Goal: Navigation & Orientation: Find specific page/section

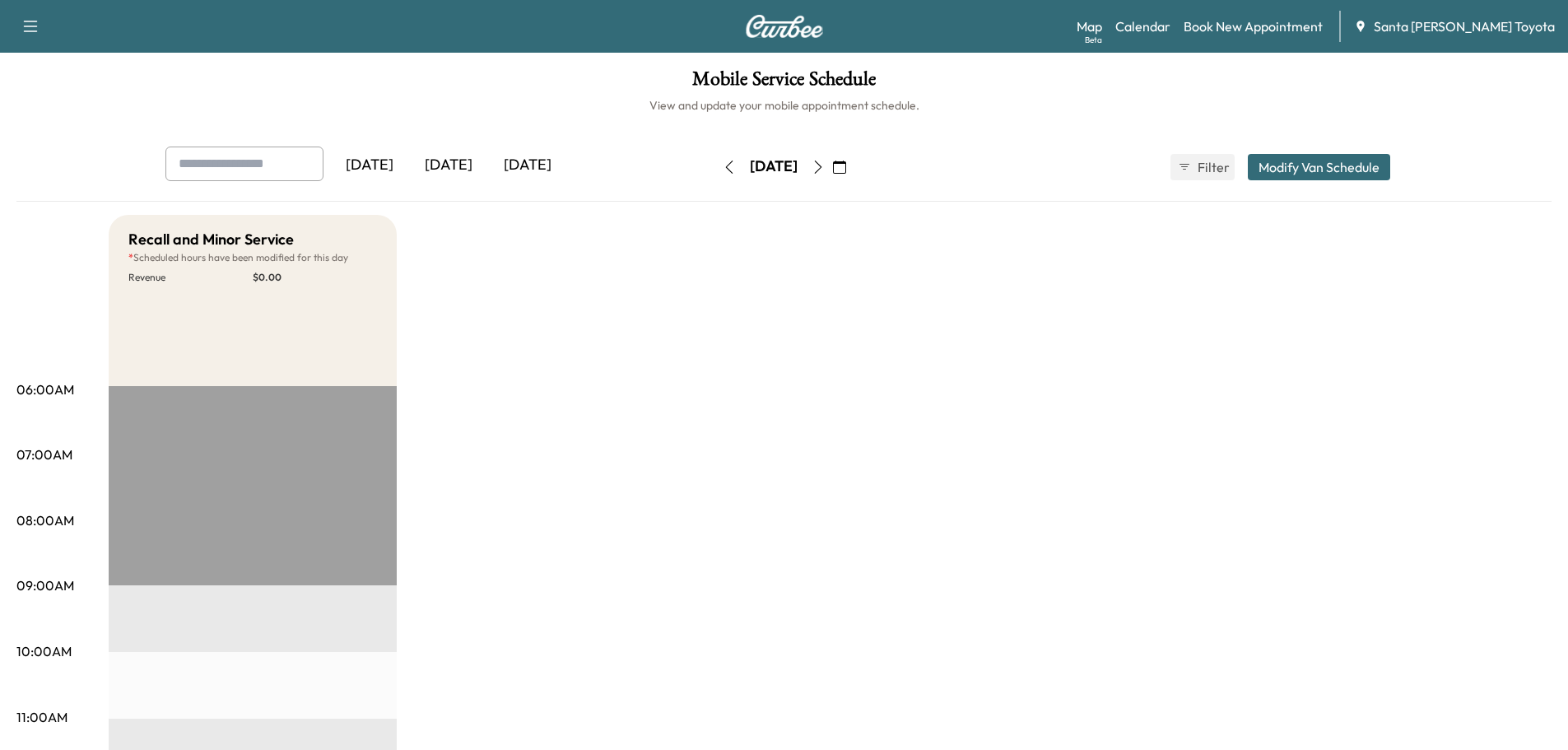
click at [787, 34] on img at bounding box center [784, 27] width 79 height 23
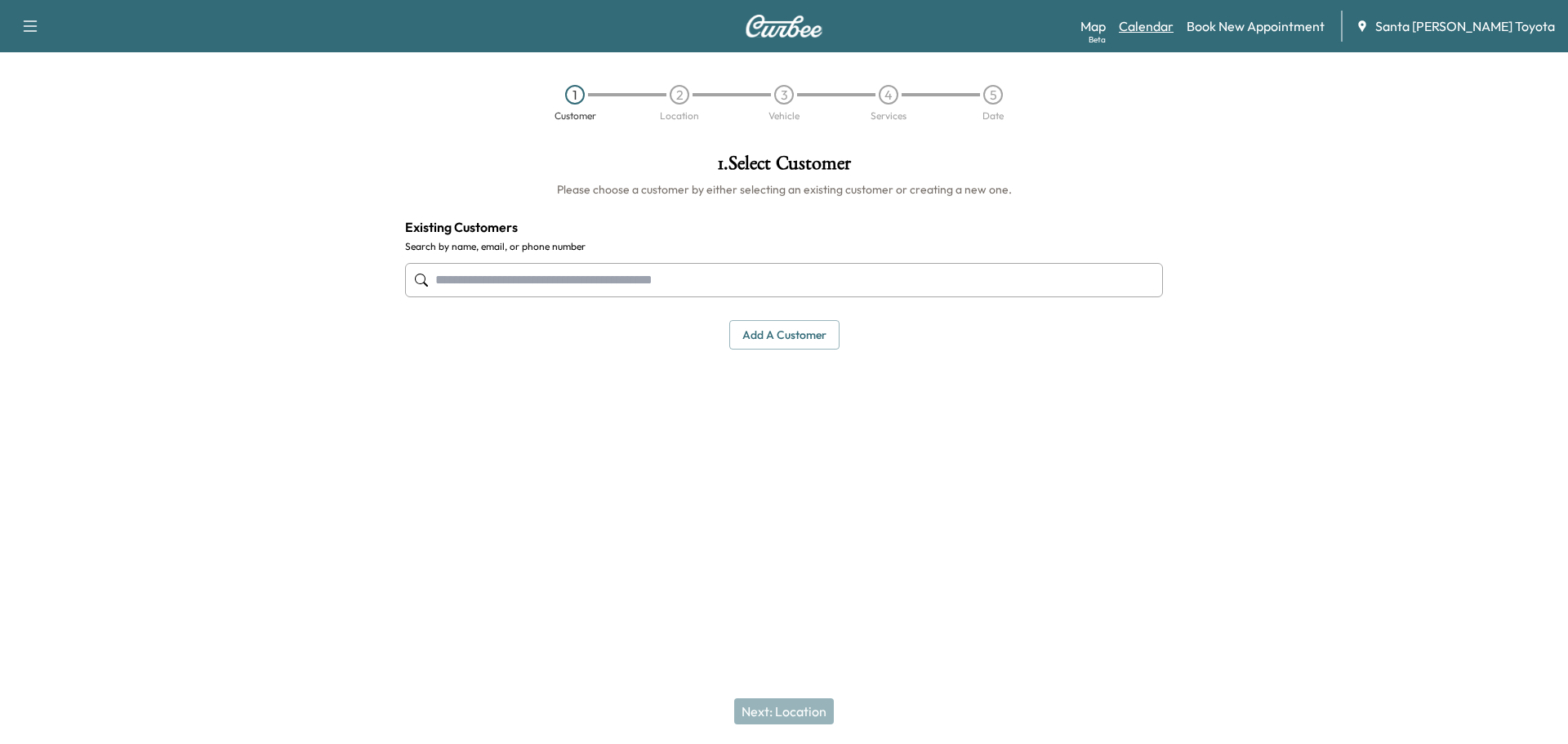
click at [1173, 29] on link "Calendar" at bounding box center [1146, 26] width 55 height 20
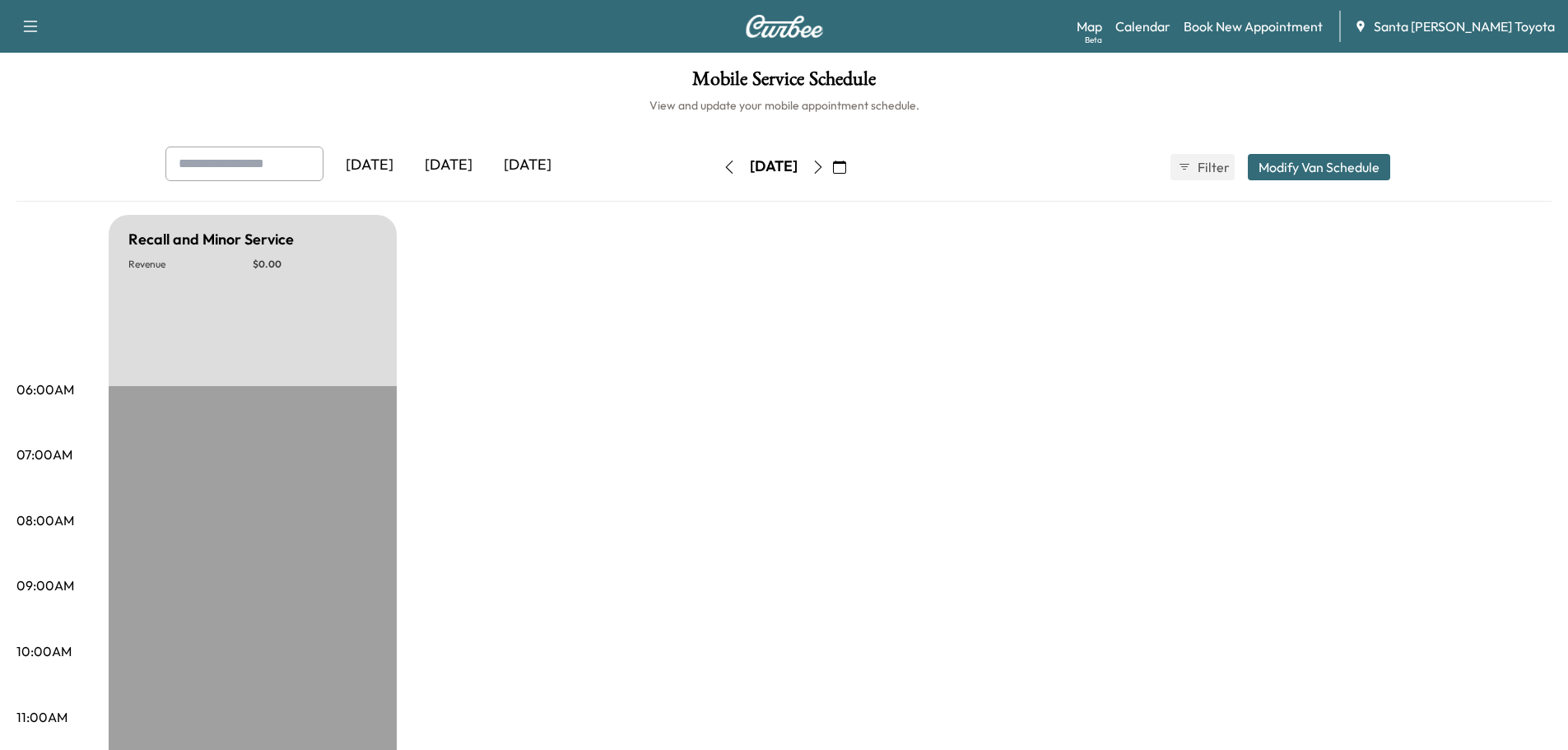
click at [825, 168] on icon "button" at bounding box center [818, 167] width 13 height 13
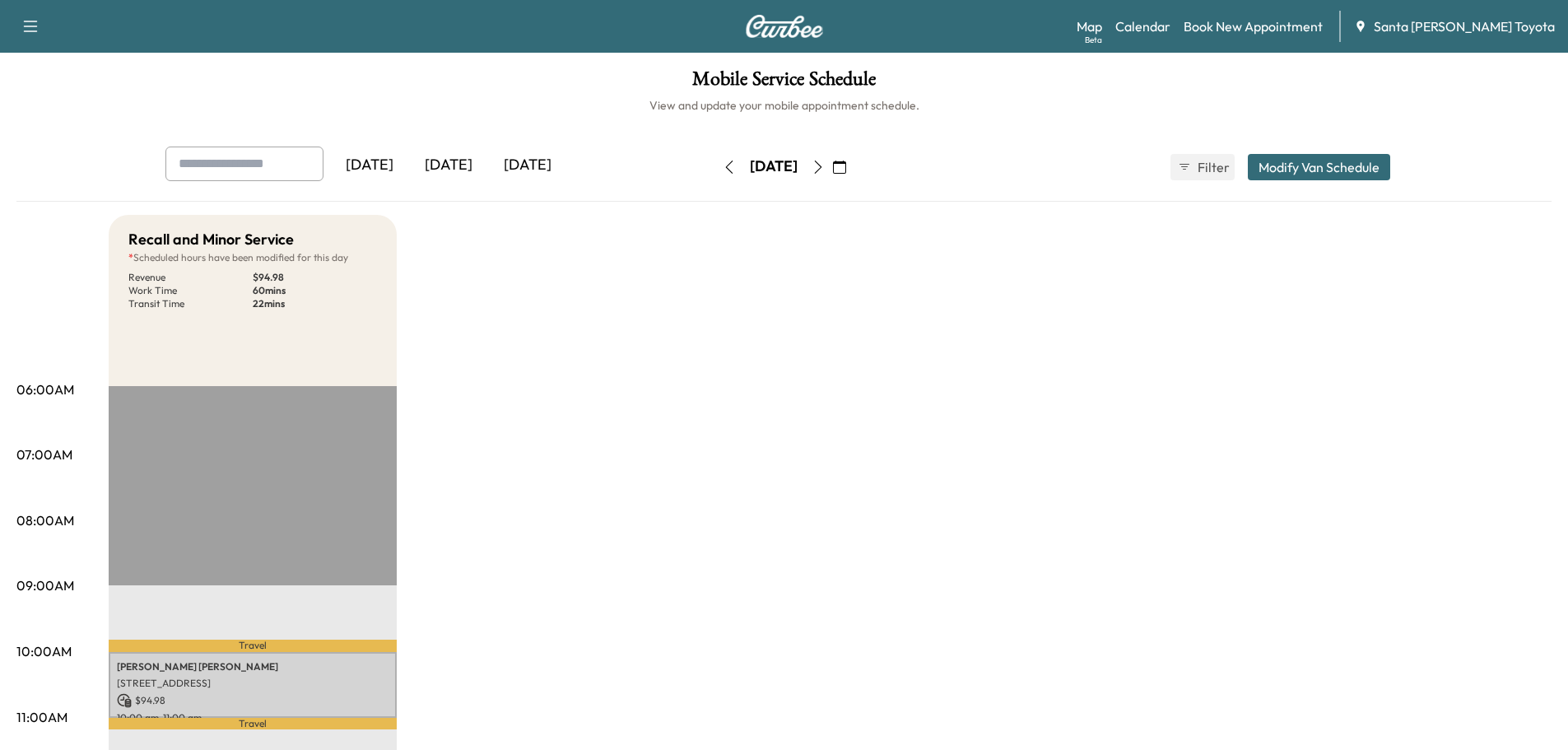
click at [825, 168] on icon "button" at bounding box center [818, 167] width 13 height 13
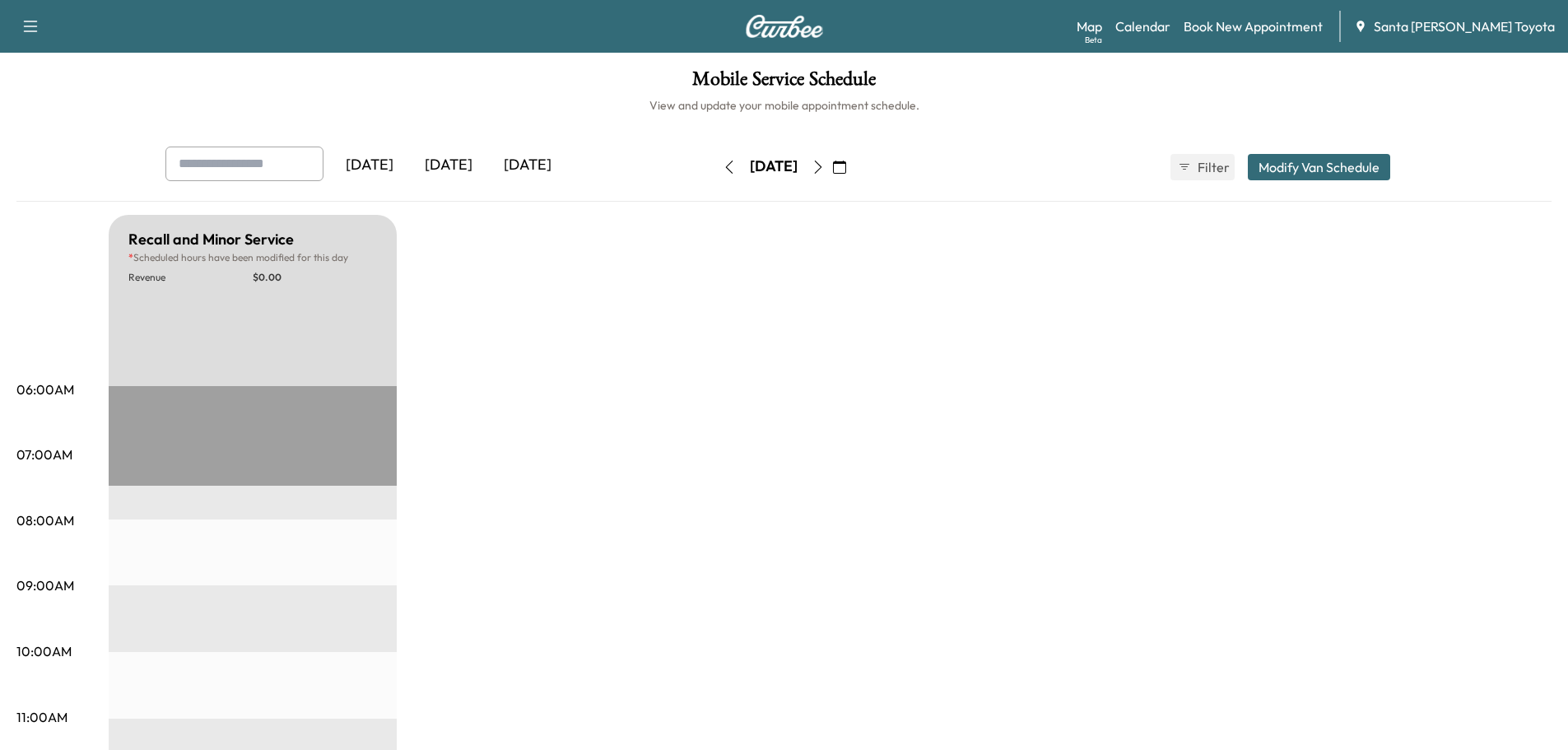
click at [825, 169] on icon "button" at bounding box center [818, 167] width 13 height 13
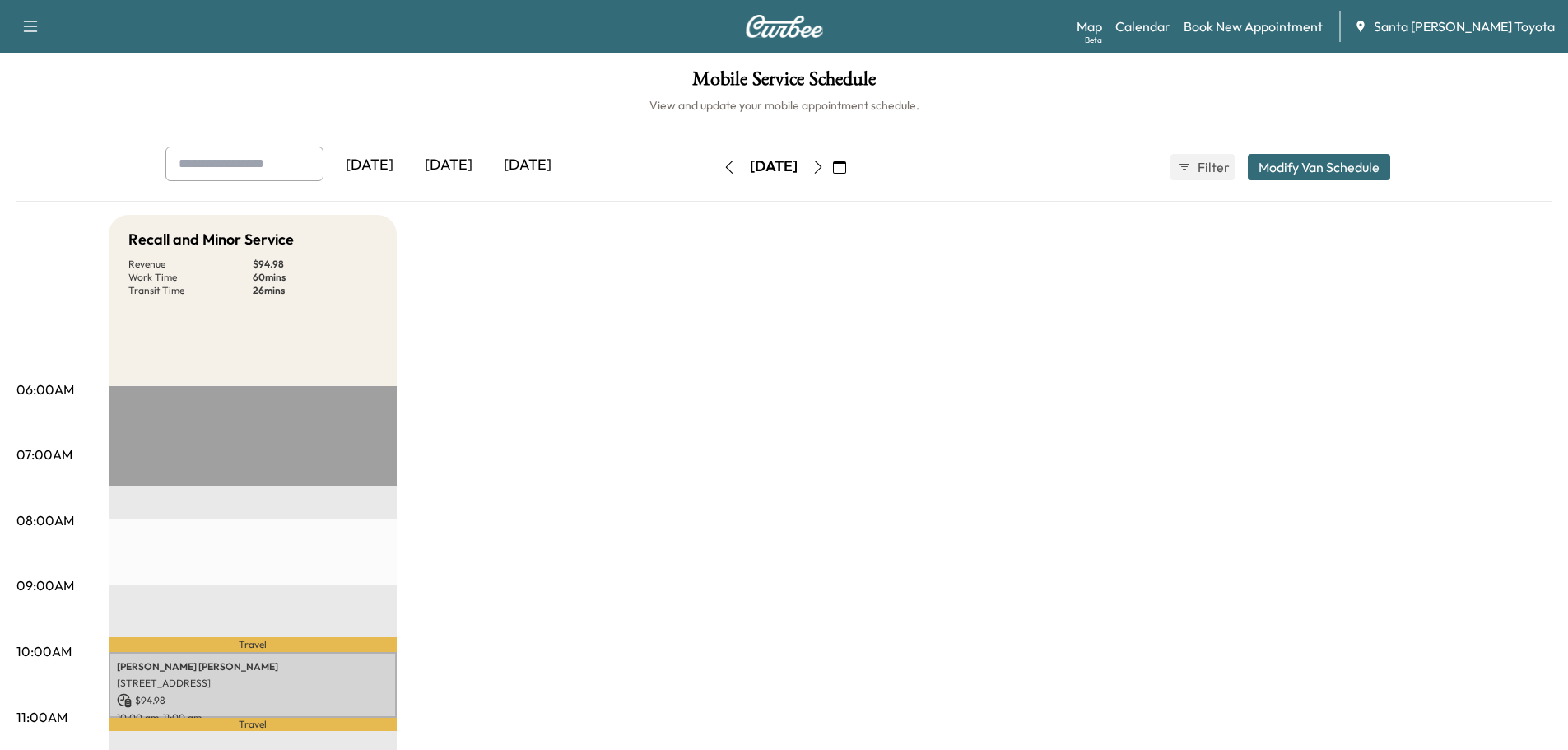
click at [825, 170] on icon "button" at bounding box center [818, 167] width 13 height 13
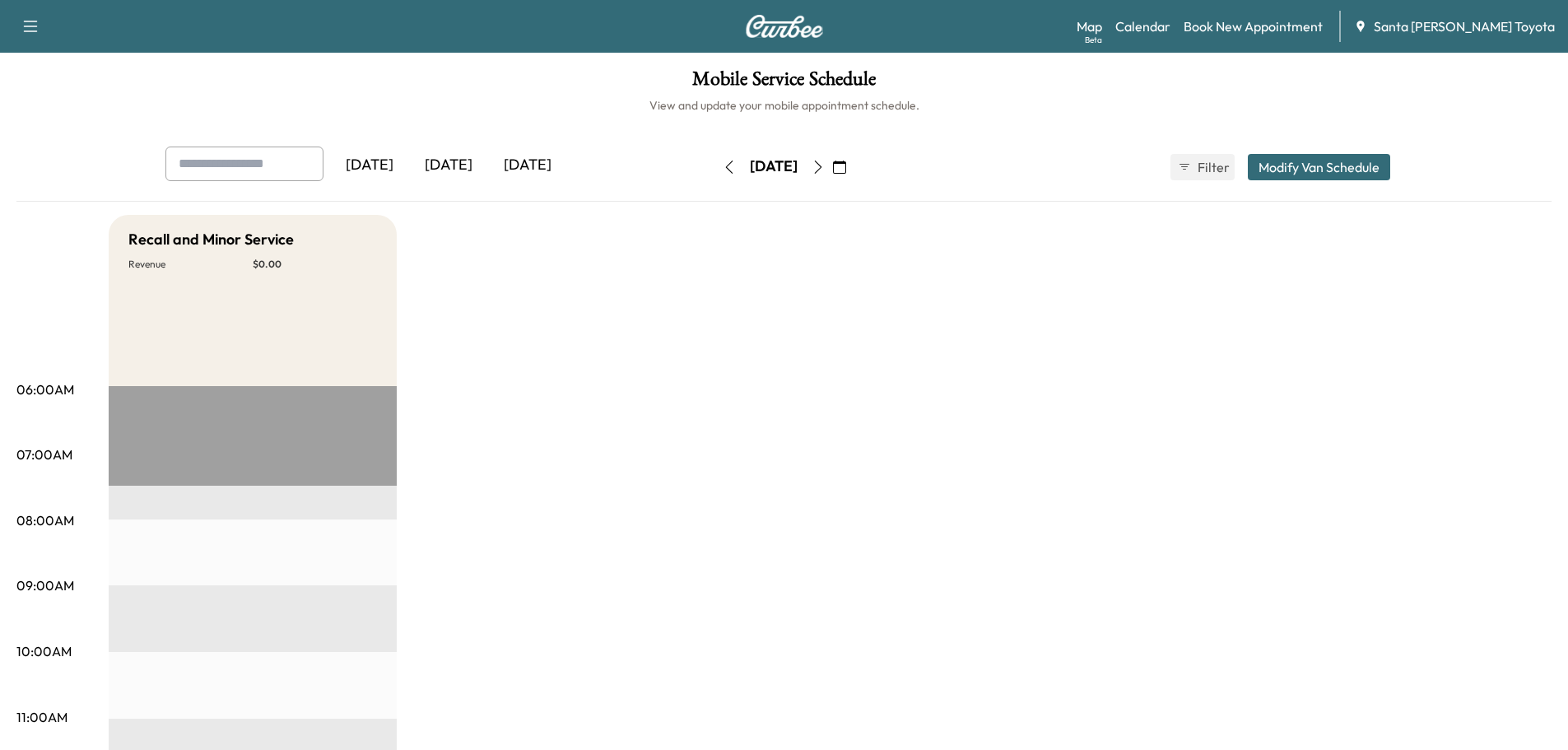
click at [825, 171] on icon "button" at bounding box center [818, 167] width 13 height 13
click at [825, 169] on icon "button" at bounding box center [818, 167] width 13 height 13
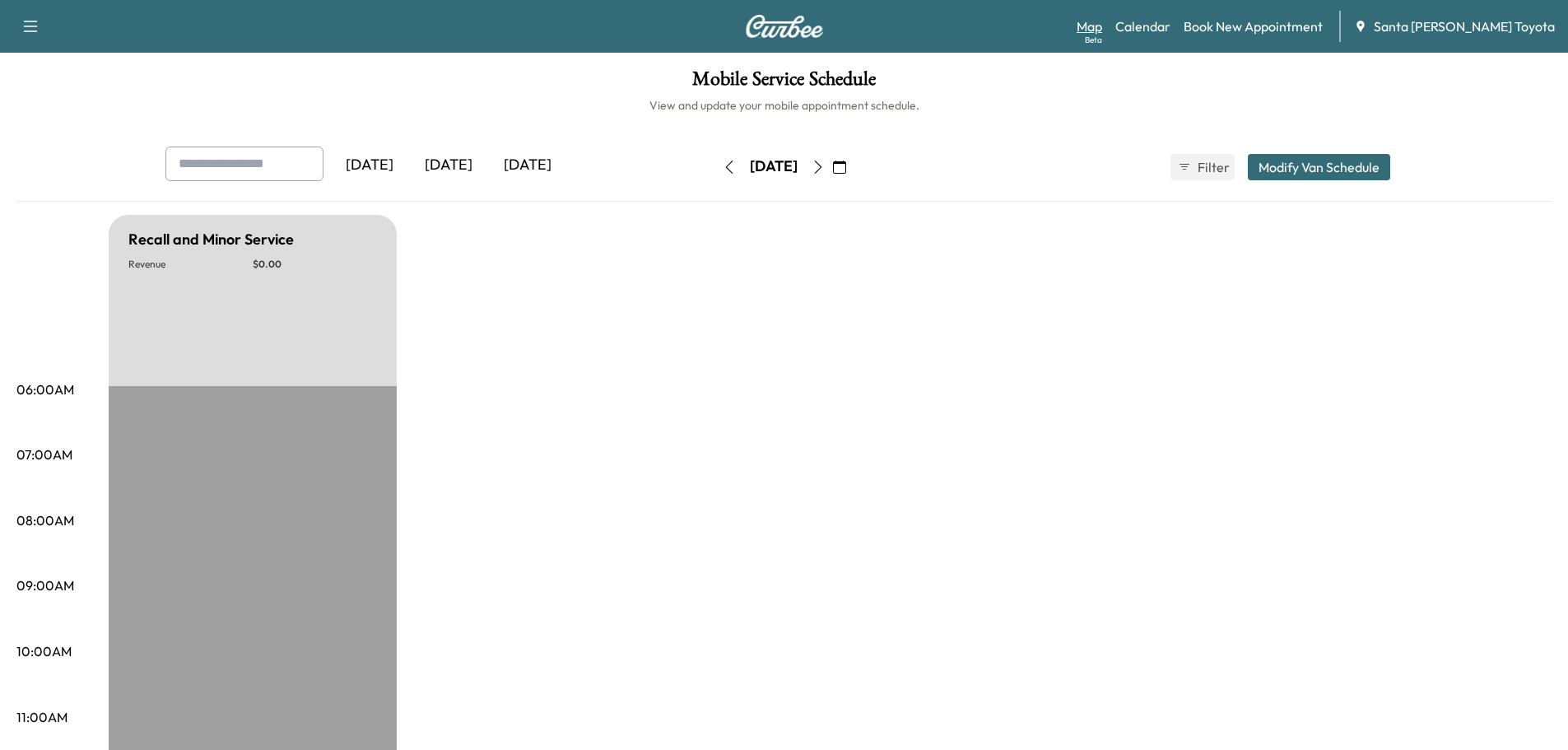
click at [1102, 25] on link "Map Beta" at bounding box center [1089, 27] width 26 height 20
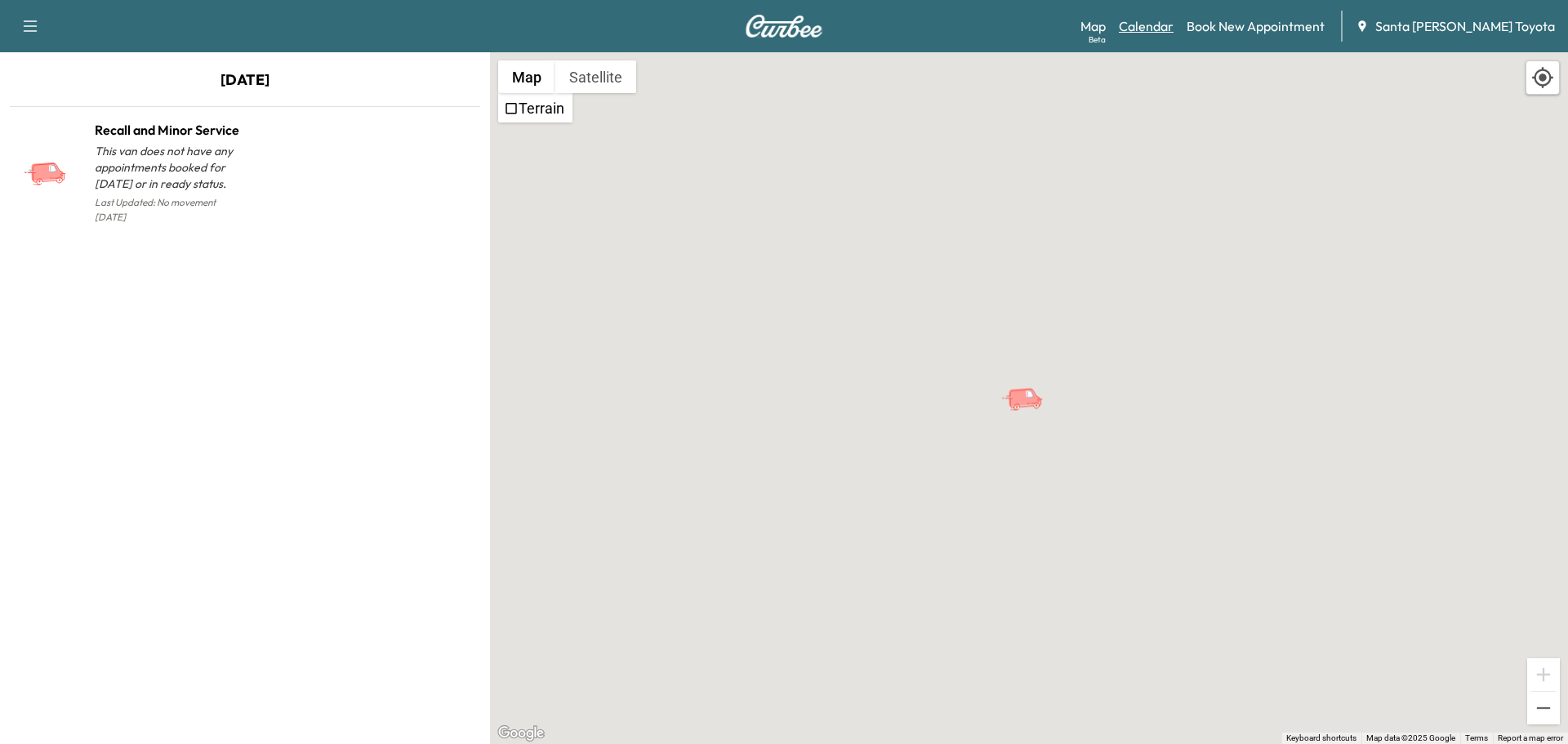
click at [1173, 32] on link "Calendar" at bounding box center [1146, 26] width 55 height 20
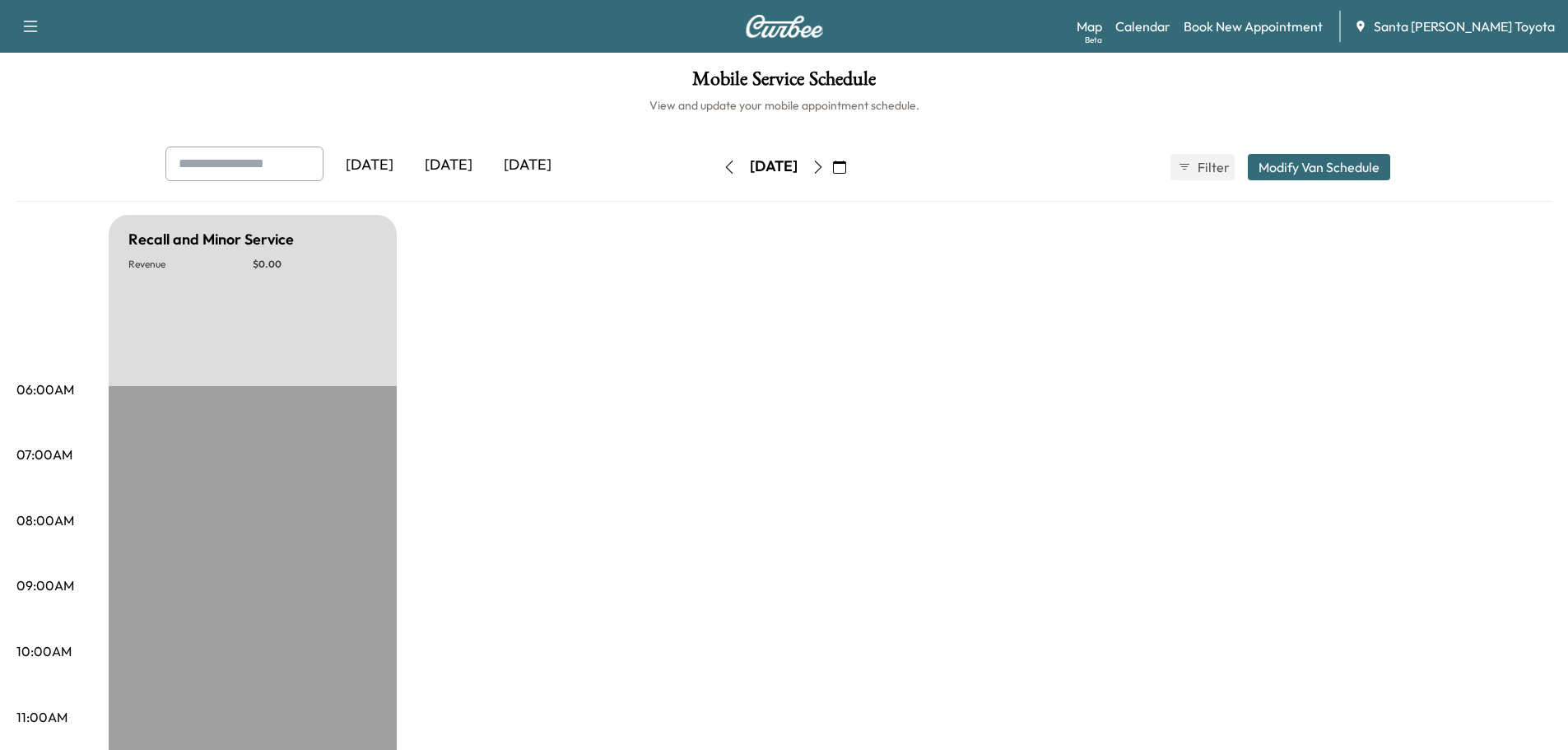
click at [846, 166] on icon "button" at bounding box center [840, 167] width 13 height 13
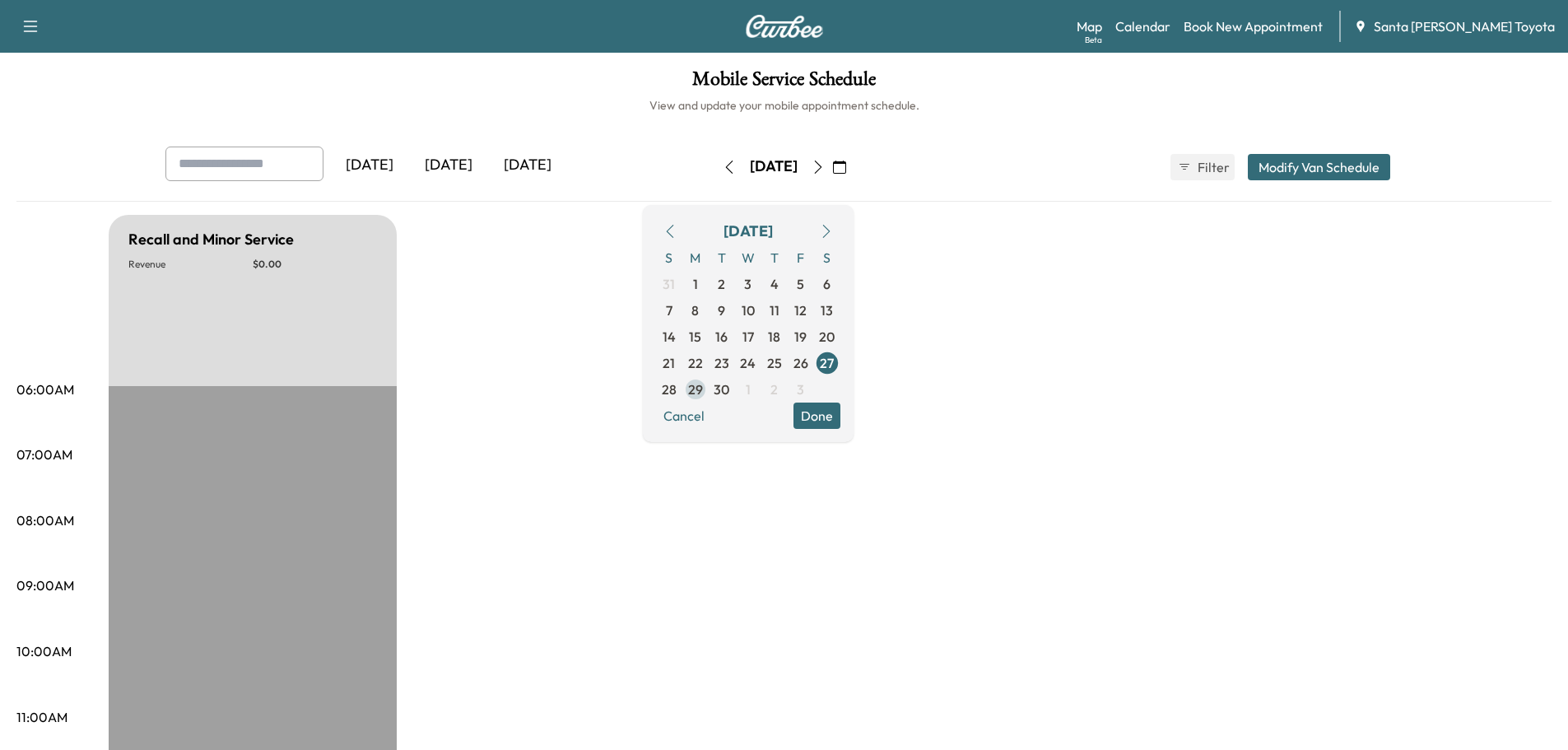
click at [703, 385] on span "29" at bounding box center [696, 390] width 15 height 20
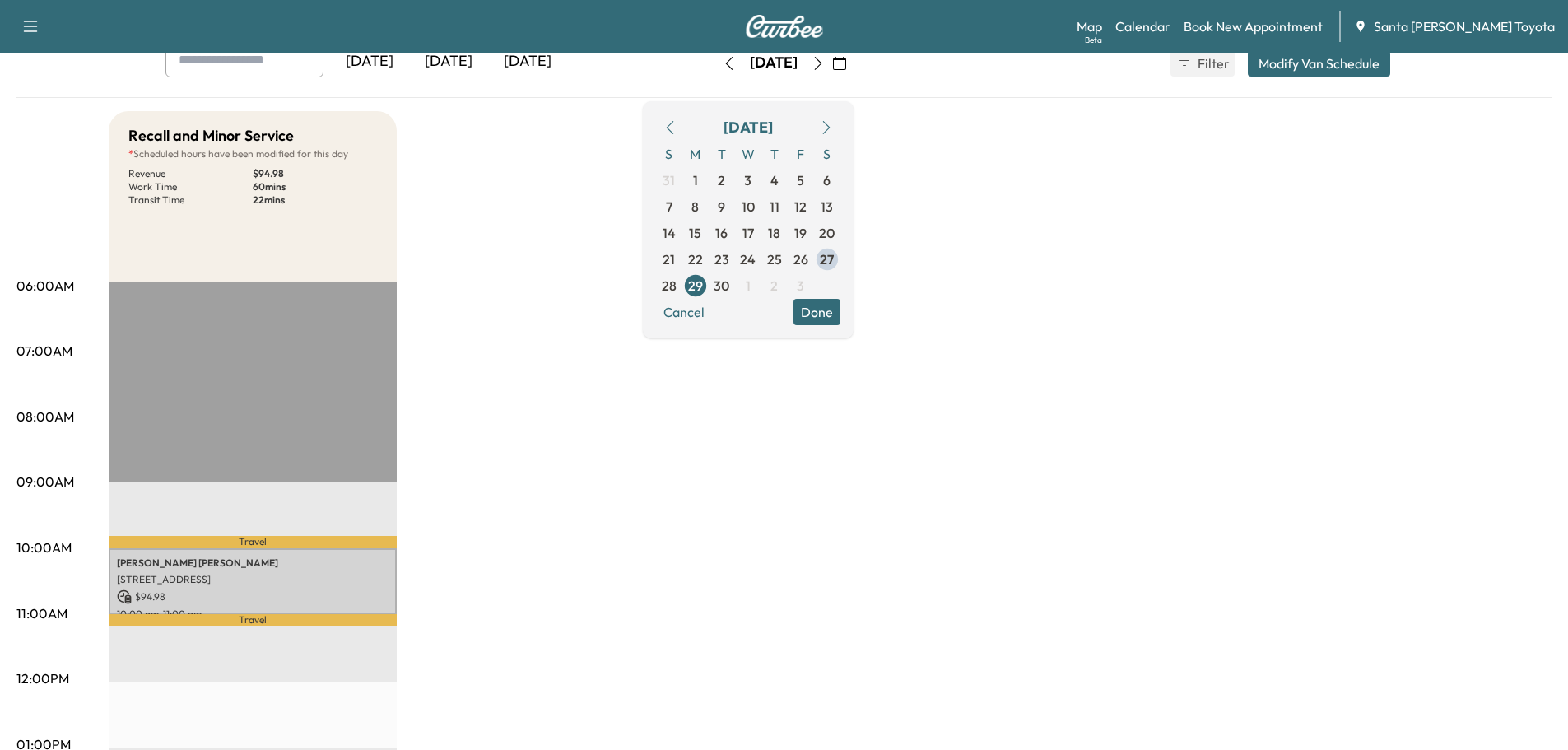
scroll to position [164, 0]
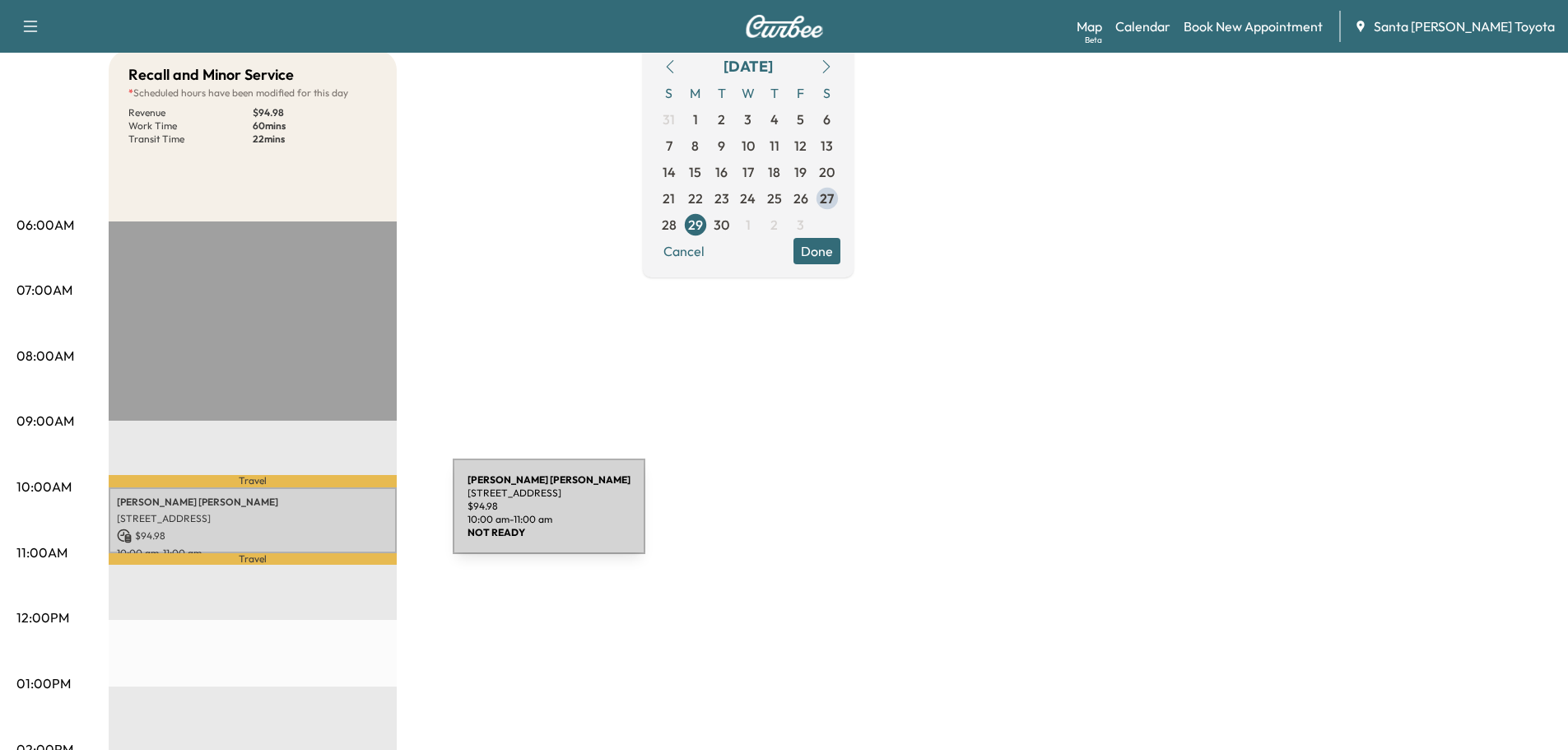
click at [329, 516] on p "[STREET_ADDRESS]" at bounding box center [253, 519] width 272 height 13
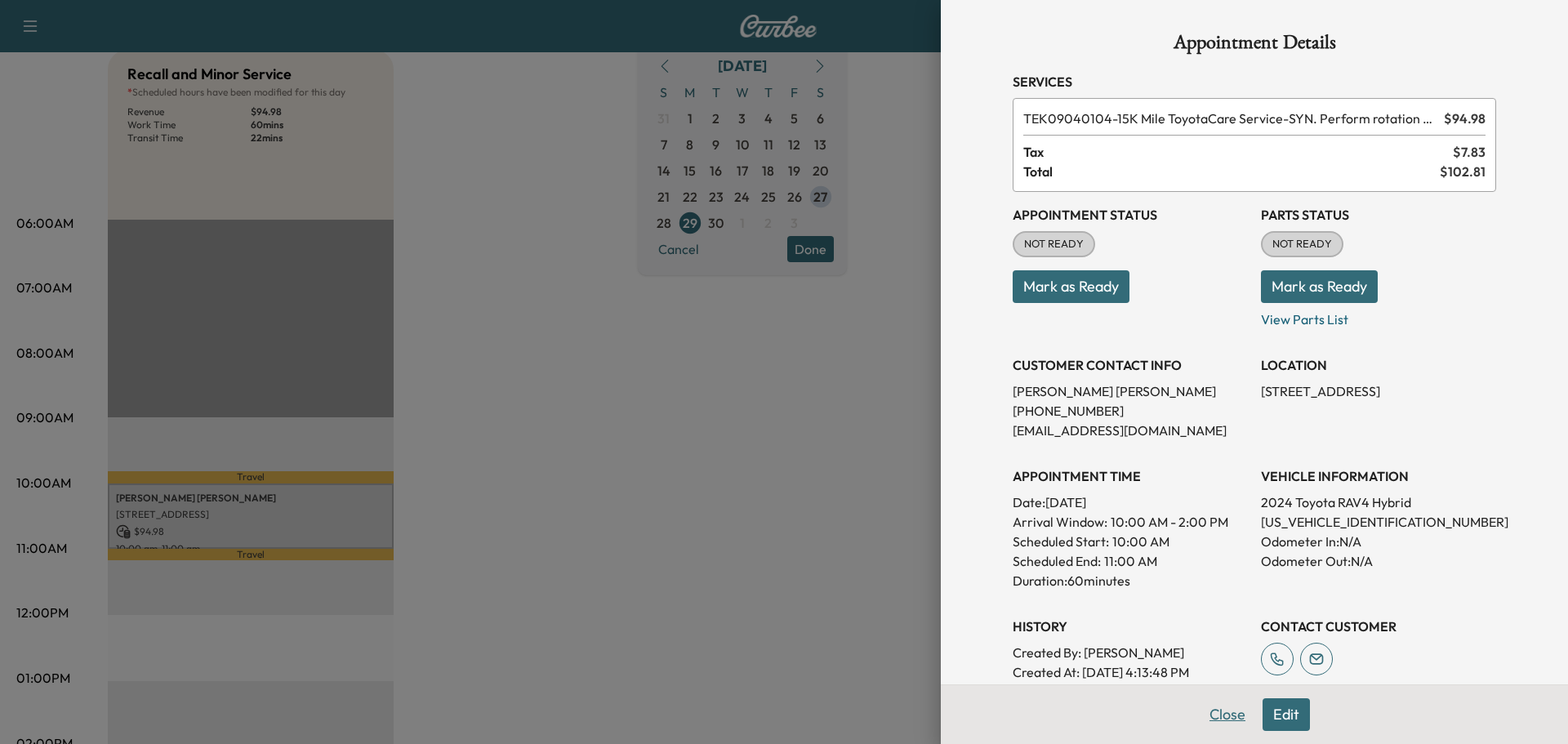
click at [1213, 709] on button "Close" at bounding box center [1227, 714] width 57 height 32
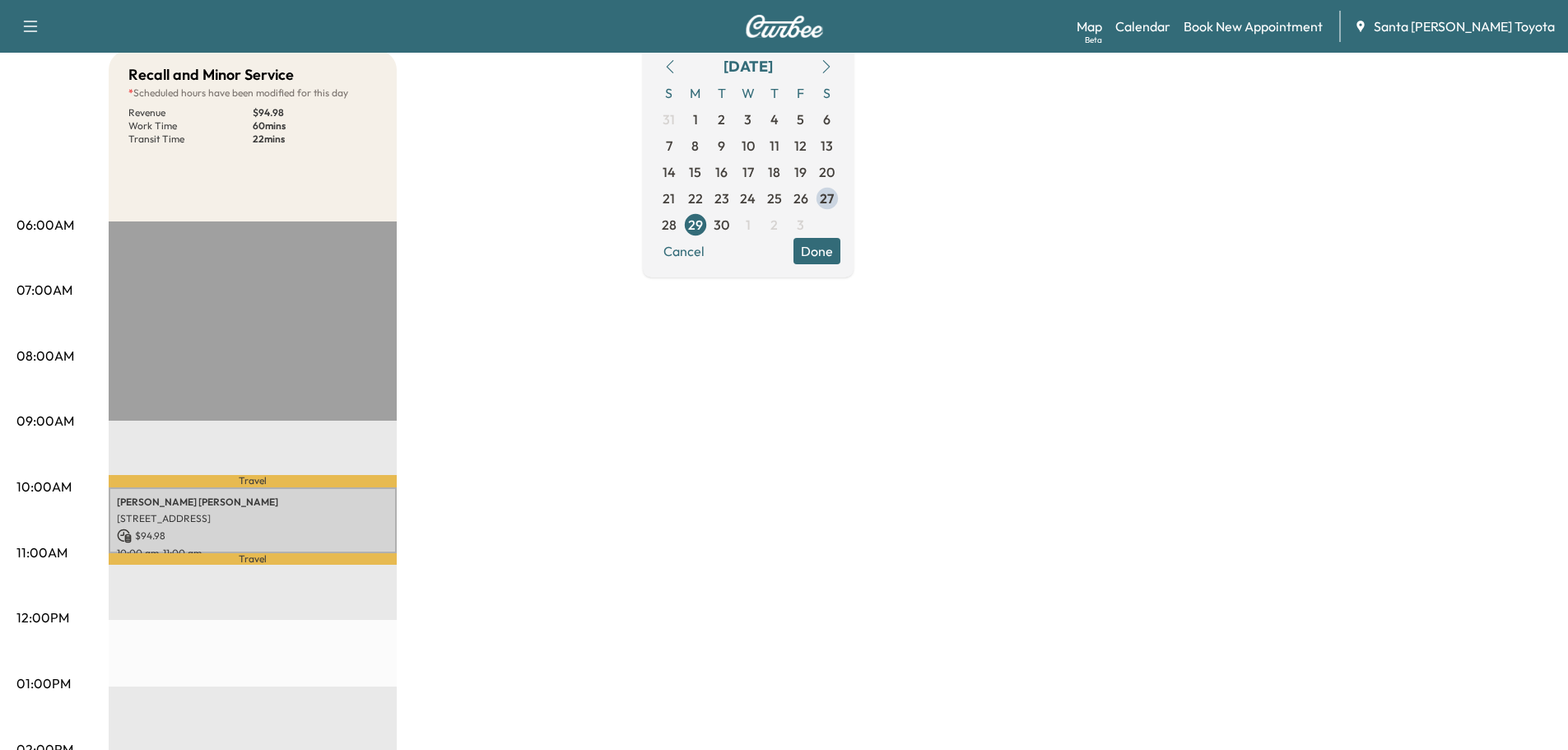
click at [833, 64] on icon "button" at bounding box center [827, 67] width 13 height 13
click at [751, 113] on span "1" at bounding box center [748, 119] width 5 height 20
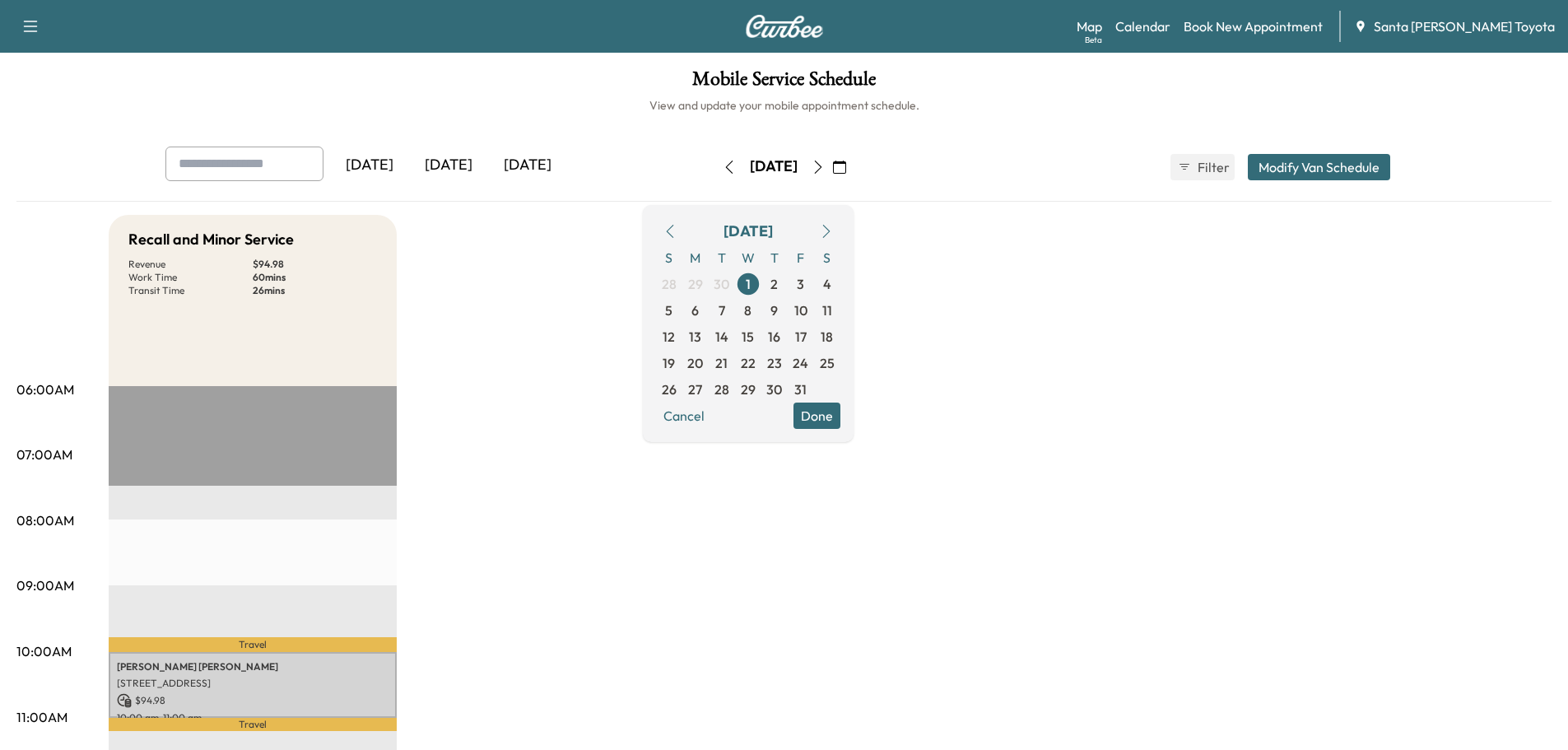
click at [840, 414] on button "Done" at bounding box center [817, 416] width 47 height 27
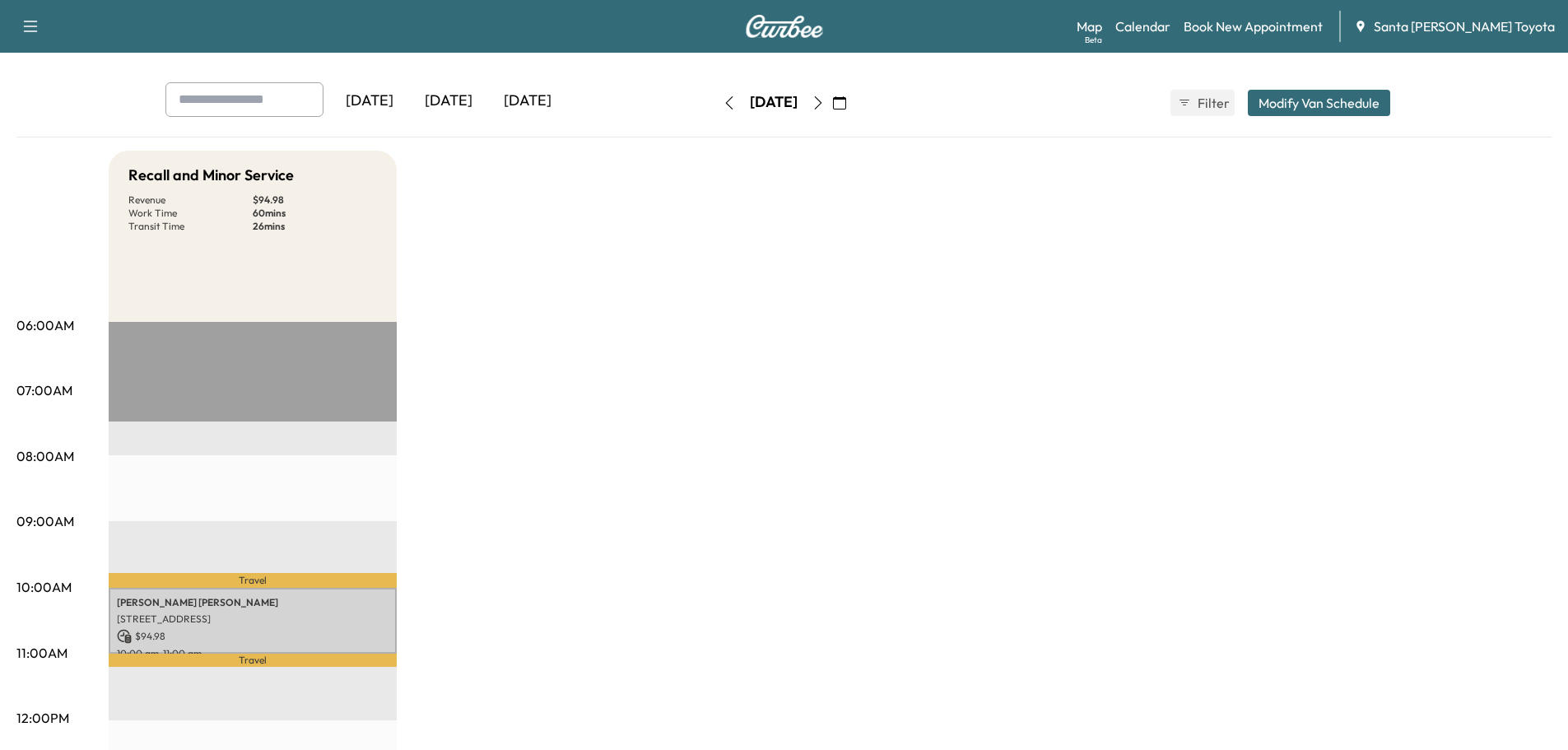
scroll to position [164, 0]
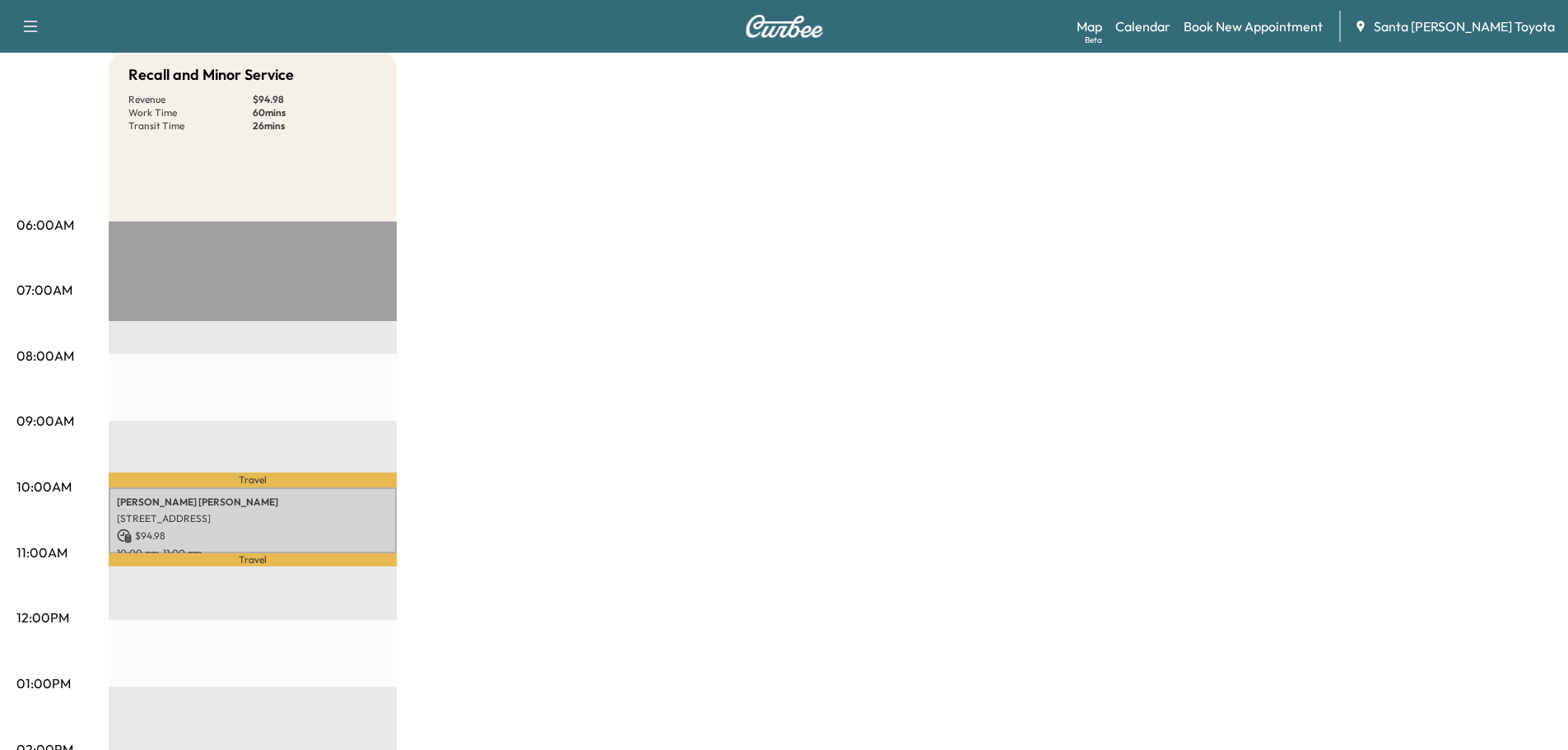
click at [351, 541] on div "[PERSON_NAME] [STREET_ADDRESS] $ 94.98 10:00 am - 11:00 am" at bounding box center [252, 521] width 288 height 67
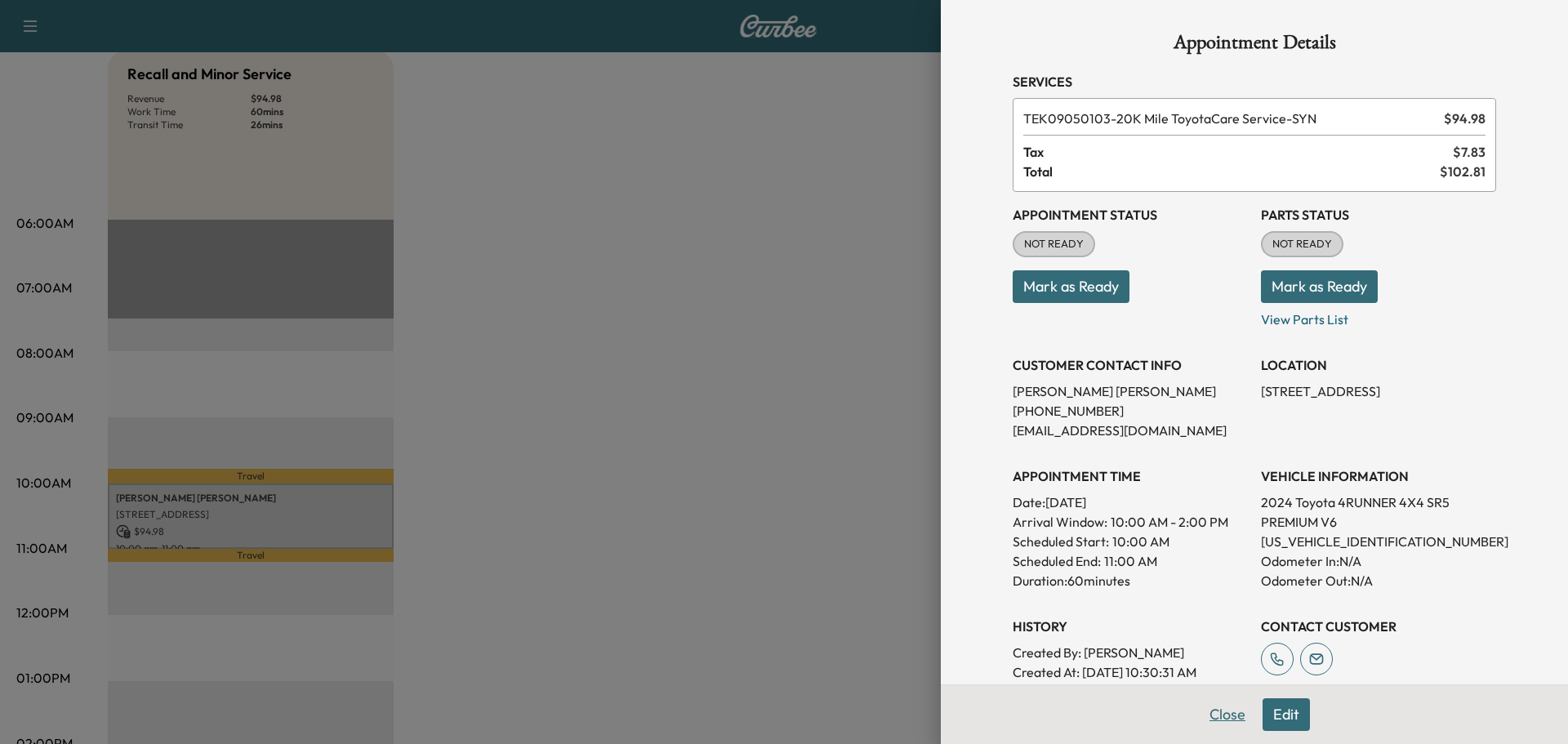
click at [1211, 719] on button "Close" at bounding box center [1227, 714] width 57 height 32
